Goal: Check status: Check status

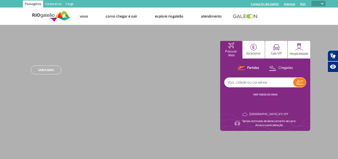
select select
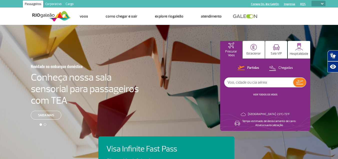
click at [249, 84] on input "text" at bounding box center [259, 82] width 69 height 10
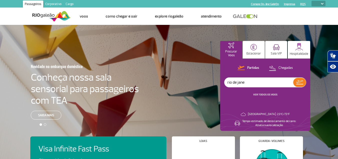
type input "rio de jane"
click at [269, 94] on link "VER TODOS OS VOOS" at bounding box center [266, 94] width 24 height 3
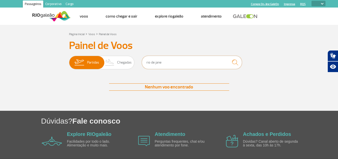
click at [169, 63] on input "rio de jane" at bounding box center [192, 62] width 100 height 13
type input "r"
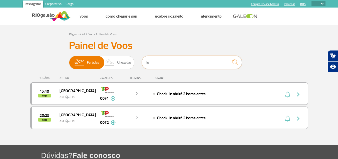
type input "lis"
click at [86, 98] on span "GIG LIS" at bounding box center [76, 95] width 32 height 7
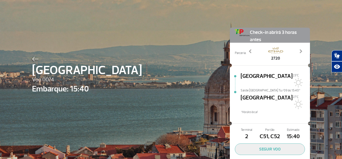
scroll to position [17, 0]
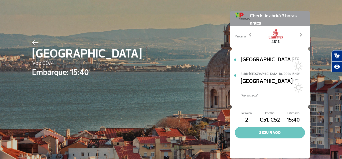
click at [259, 127] on button "SEGUIR VOO" at bounding box center [270, 133] width 70 height 12
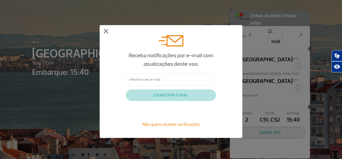
click at [107, 29] on button at bounding box center [105, 31] width 5 height 5
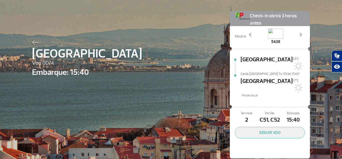
click at [298, 32] on div "5438" at bounding box center [275, 37] width 59 height 16
click at [301, 37] on span at bounding box center [300, 34] width 5 height 5
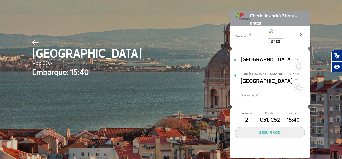
click at [301, 35] on span at bounding box center [300, 34] width 5 height 5
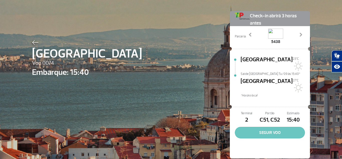
click at [261, 127] on button "SEGUIR VOO" at bounding box center [270, 133] width 70 height 12
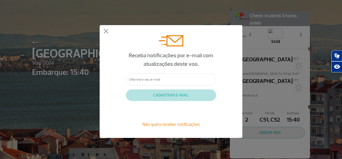
click at [105, 34] on div "Receba notificações por e-mail com atualizações deste voo. CADASTRAR E-MAIL Não…" at bounding box center [171, 81] width 143 height 112
click at [105, 33] on button at bounding box center [105, 31] width 5 height 5
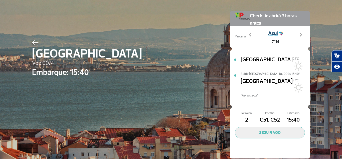
click at [105, 33] on button at bounding box center [105, 31] width 5 height 5
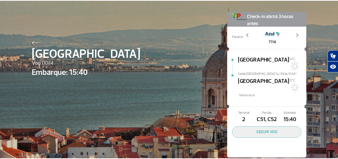
scroll to position [0, 0]
